Goal: Navigation & Orientation: Find specific page/section

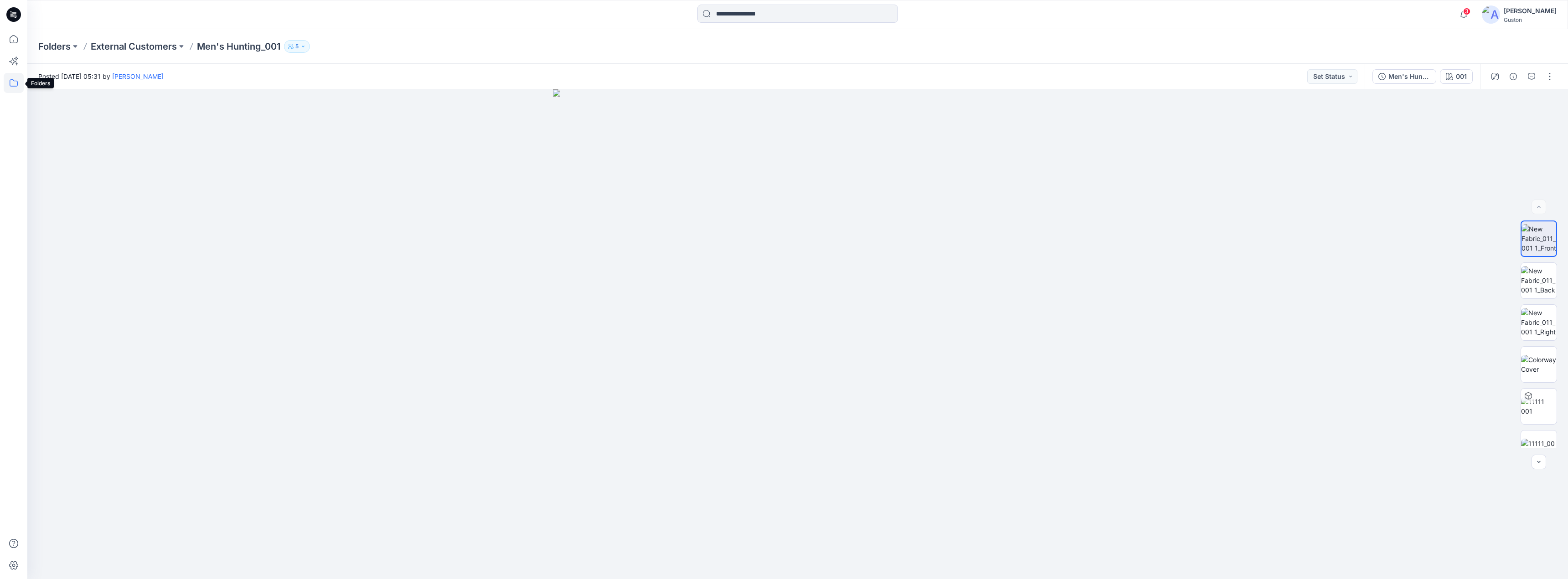
click at [15, 78] on icon at bounding box center [13, 83] width 20 height 20
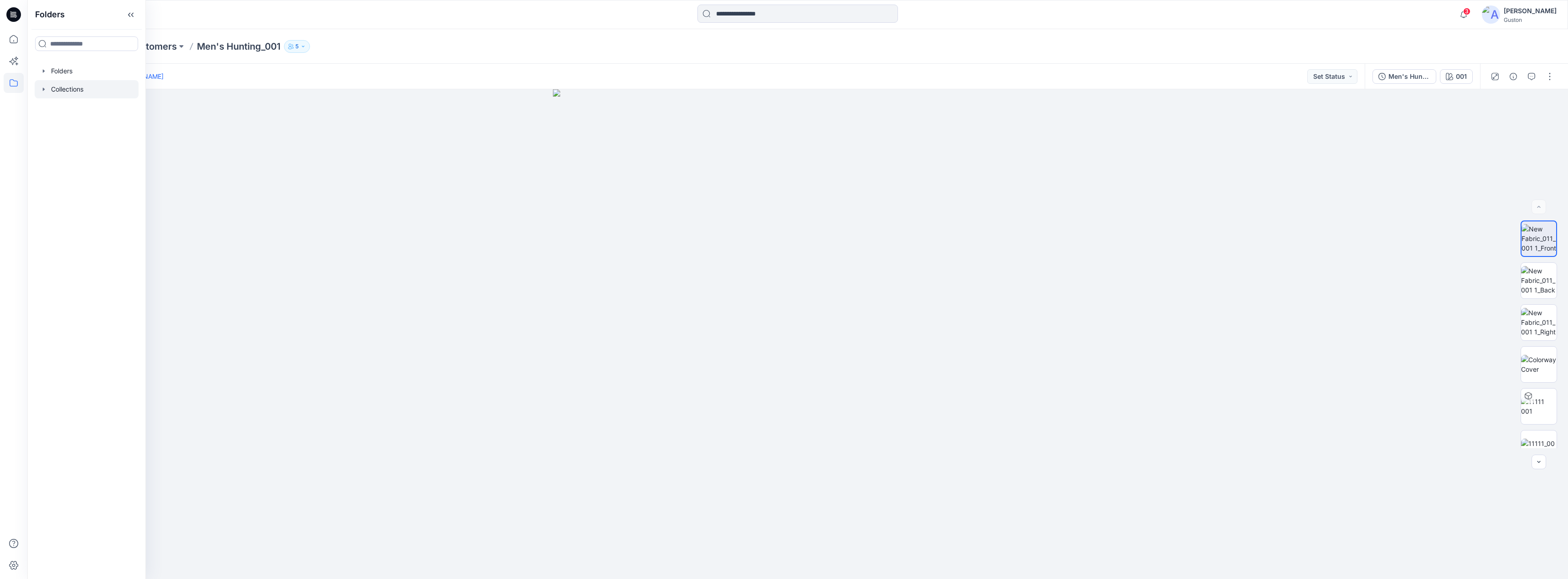
click at [41, 87] on icon "button" at bounding box center [43, 89] width 7 height 7
click at [46, 70] on icon "button" at bounding box center [43, 71] width 7 height 7
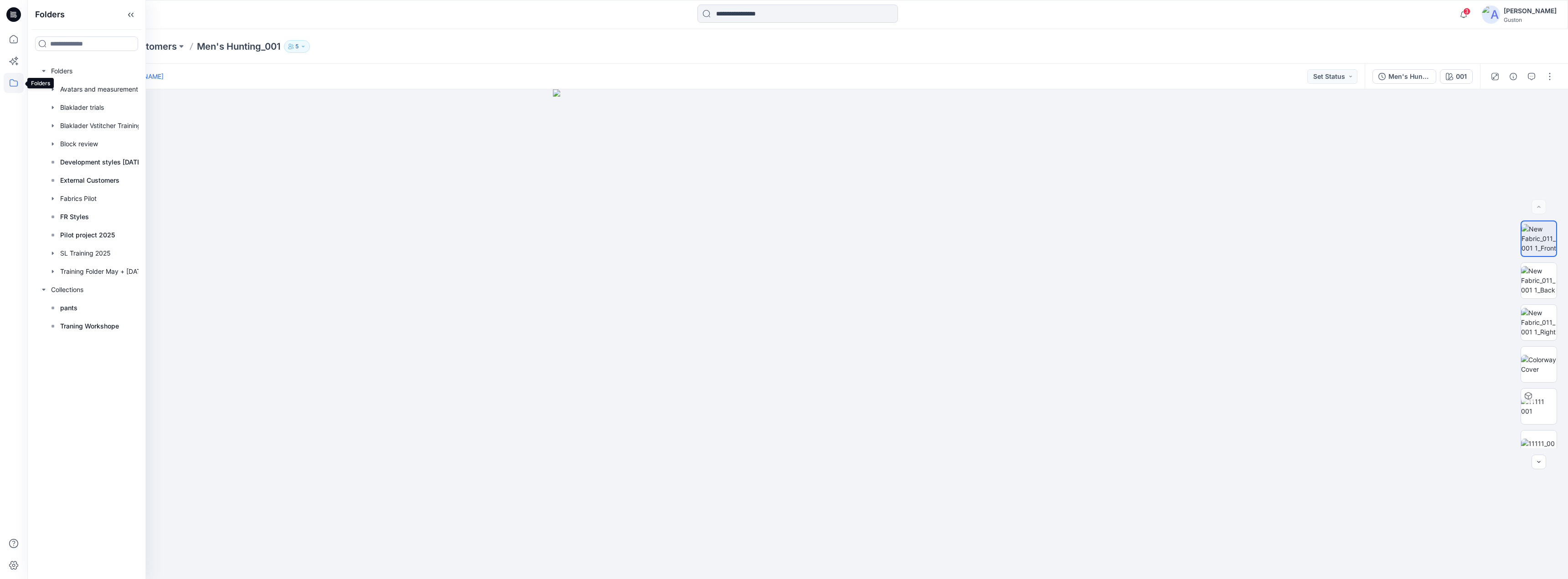
click at [14, 84] on icon at bounding box center [13, 83] width 20 height 20
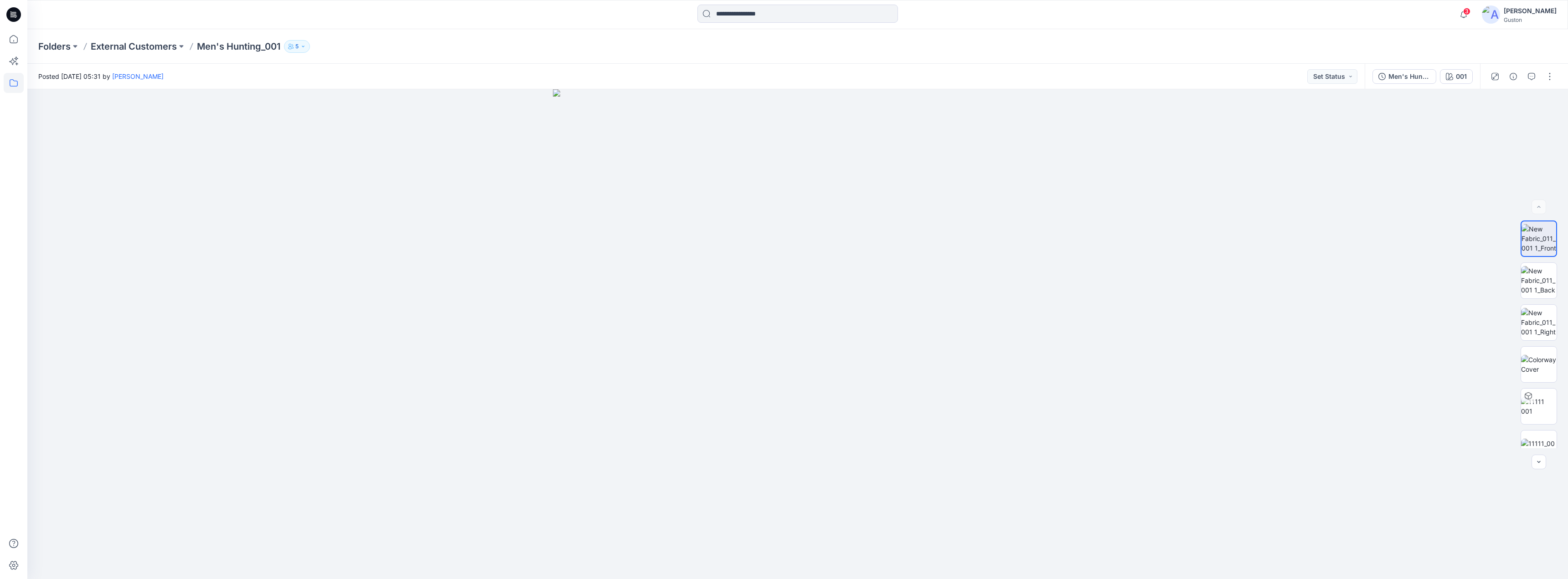
click at [15, 83] on icon at bounding box center [13, 83] width 20 height 20
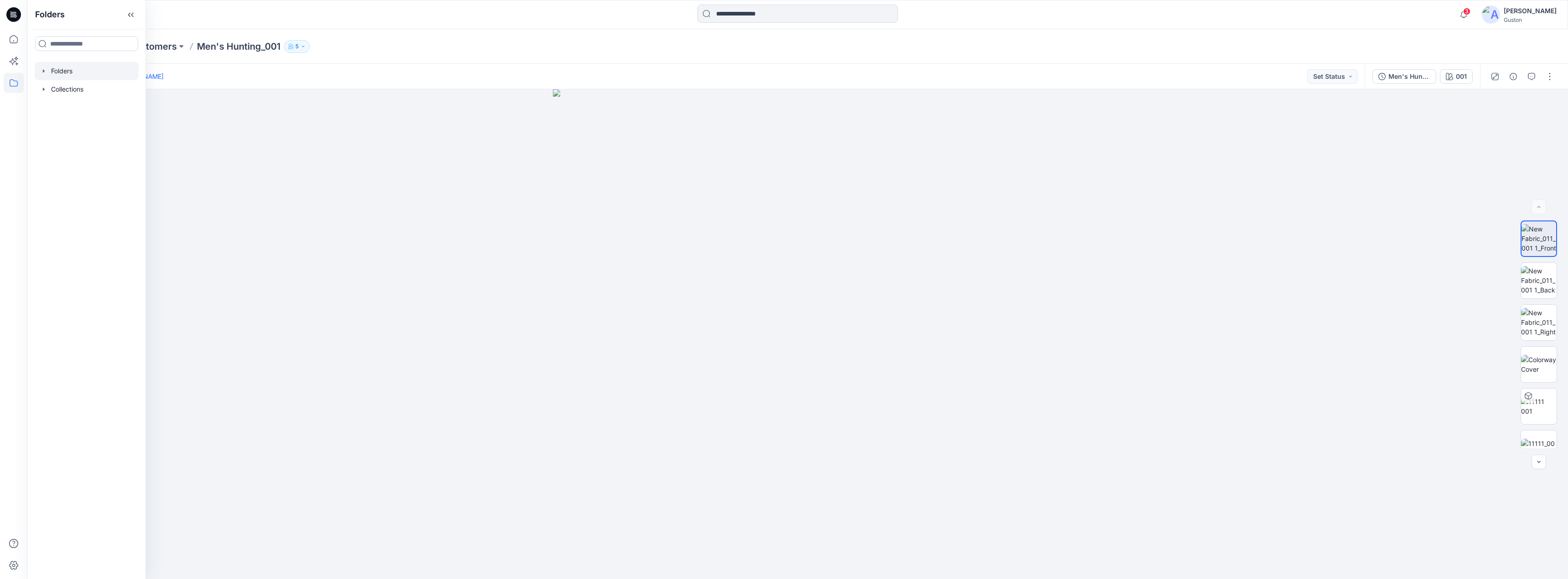
click at [52, 67] on div at bounding box center [86, 70] width 104 height 18
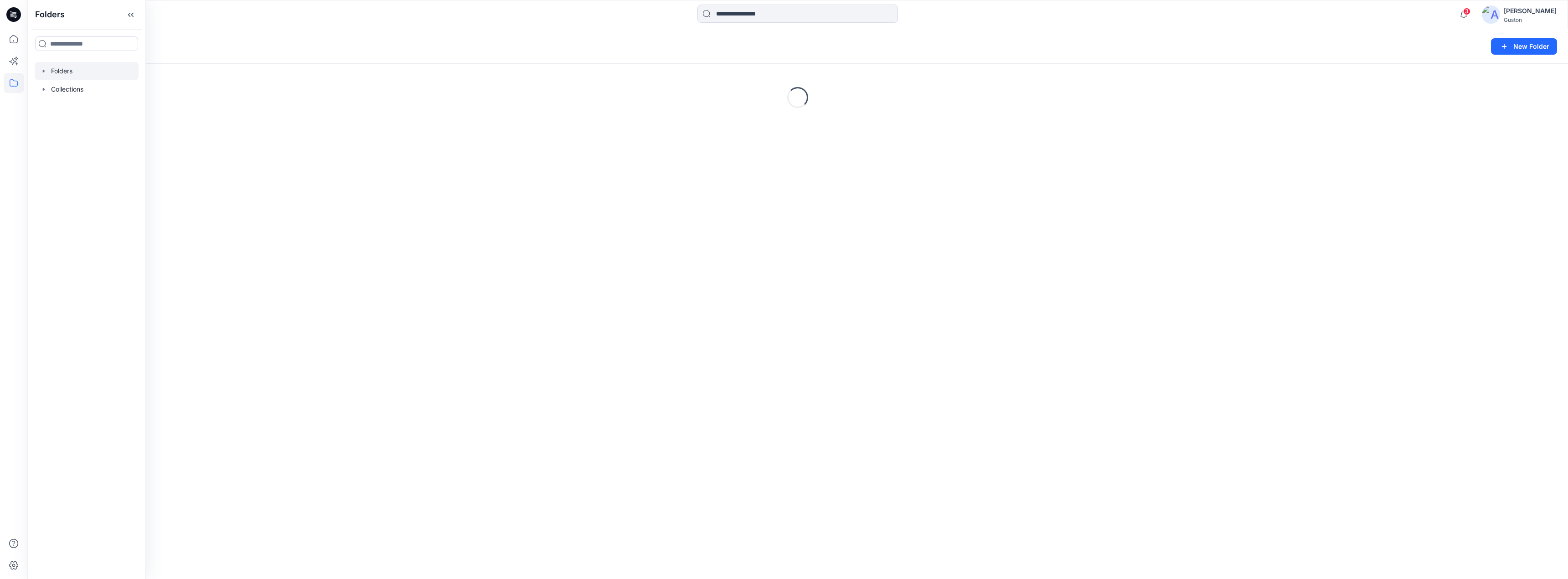
click at [44, 71] on icon "button" at bounding box center [44, 70] width 2 height 3
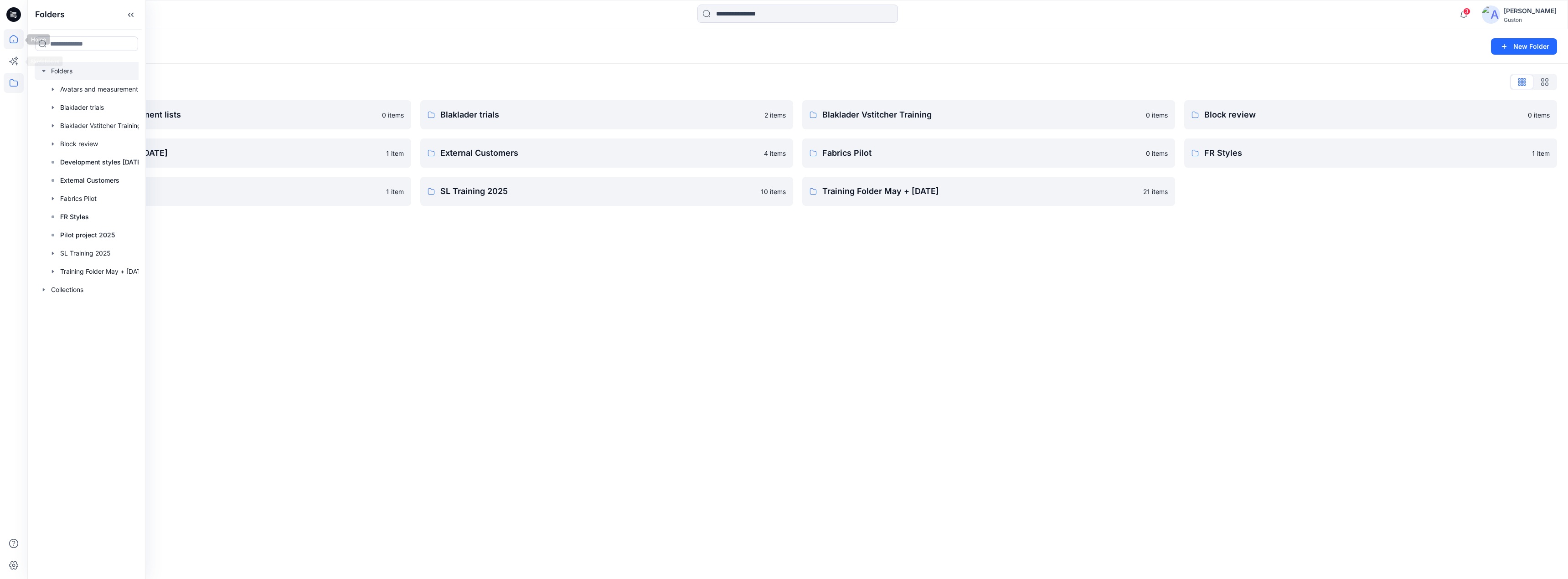
click at [13, 40] on icon at bounding box center [13, 39] width 20 height 20
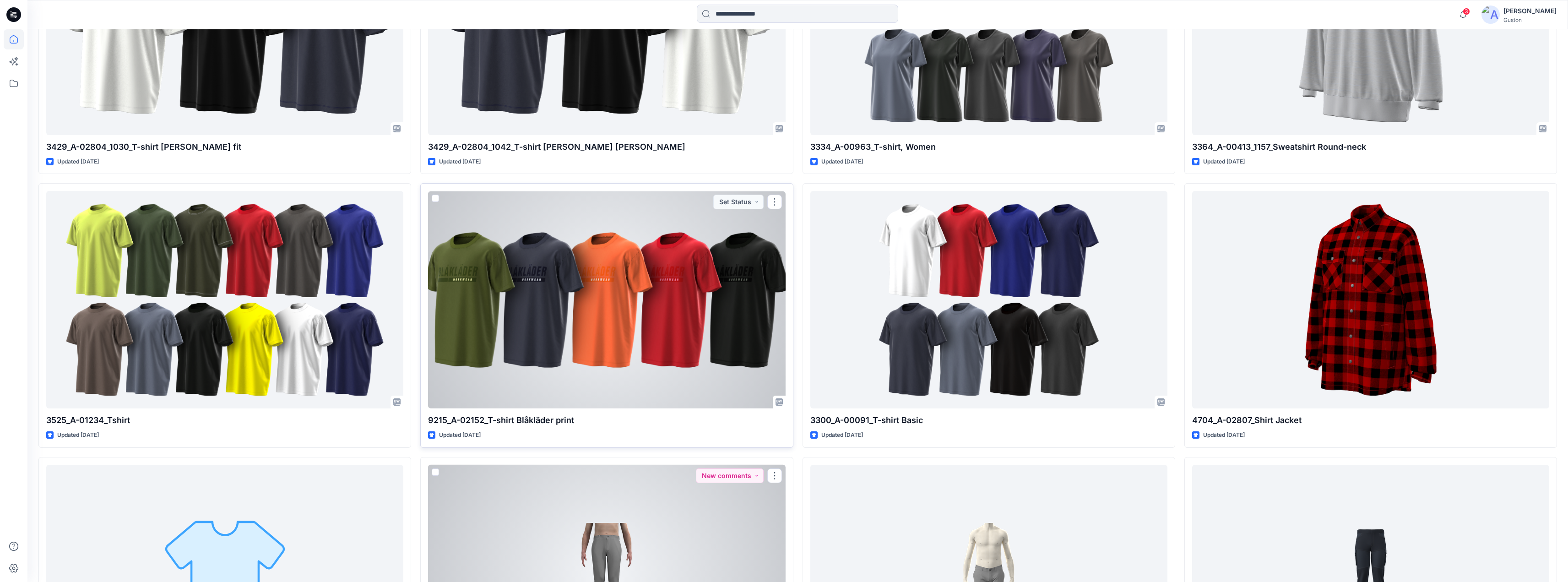
scroll to position [10151, 0]
